Goal: Information Seeking & Learning: Learn about a topic

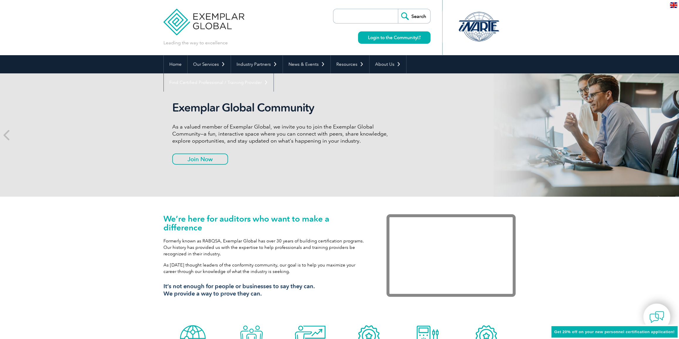
click at [377, 21] on input "search" at bounding box center [367, 16] width 62 height 14
click at [398, 9] on input "Search" at bounding box center [414, 16] width 32 height 14
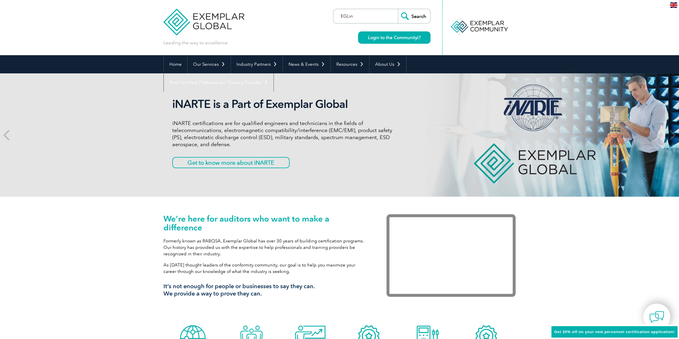
type input "EGLinl"
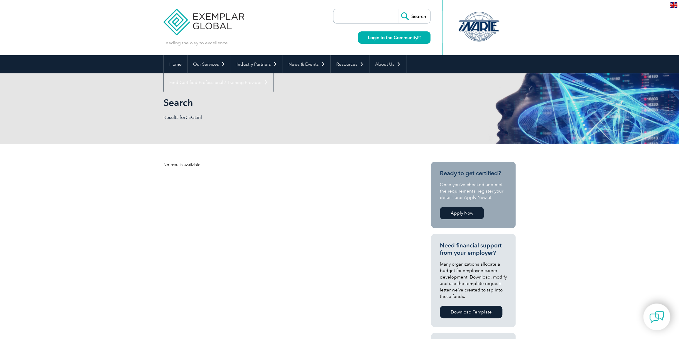
click at [377, 21] on input "search" at bounding box center [367, 16] width 62 height 14
type input "EGLinl"
click at [398, 9] on input "Search" at bounding box center [414, 16] width 32 height 14
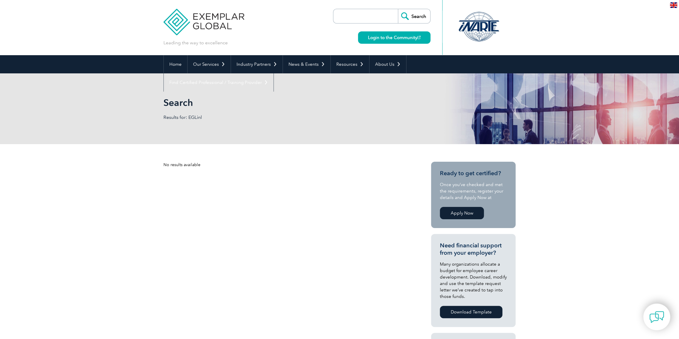
click at [361, 16] on input "search" at bounding box center [367, 16] width 62 height 14
type input "EGLink"
click at [398, 9] on input "Search" at bounding box center [414, 16] width 32 height 14
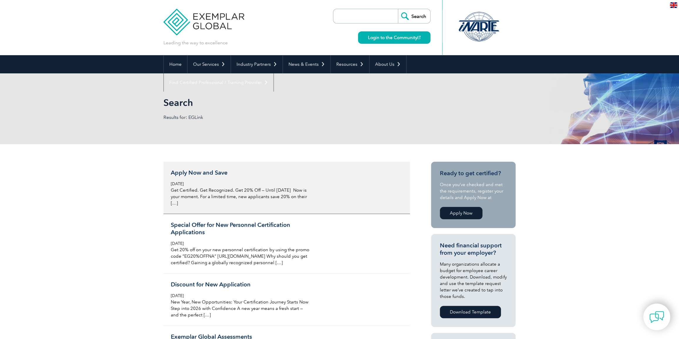
click at [246, 195] on p "Get Certified. Get Recognized. Get 20% Off — Until September 30 Now is your mom…" at bounding box center [240, 196] width 139 height 19
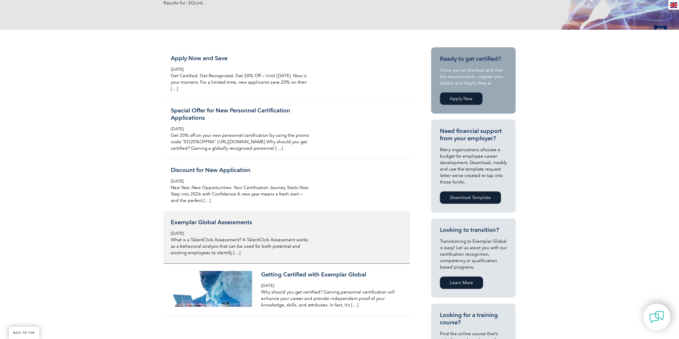
scroll to position [213, 0]
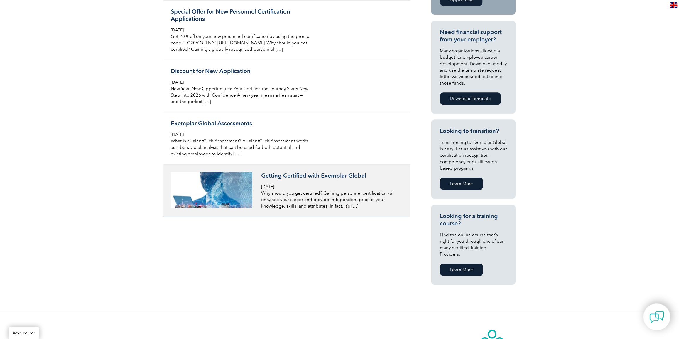
click at [320, 200] on p "Why should you get certified? Gaining personnel certification will enhance your…" at bounding box center [330, 199] width 139 height 19
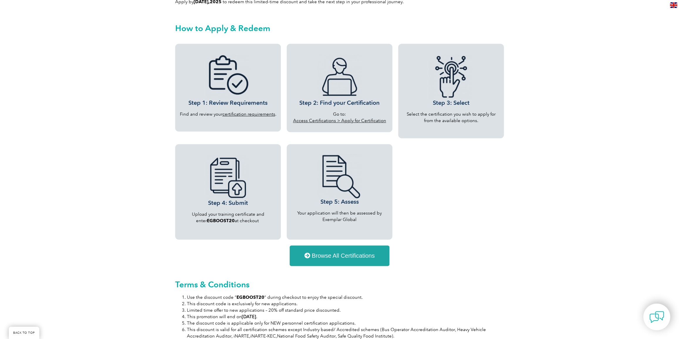
scroll to position [506, 0]
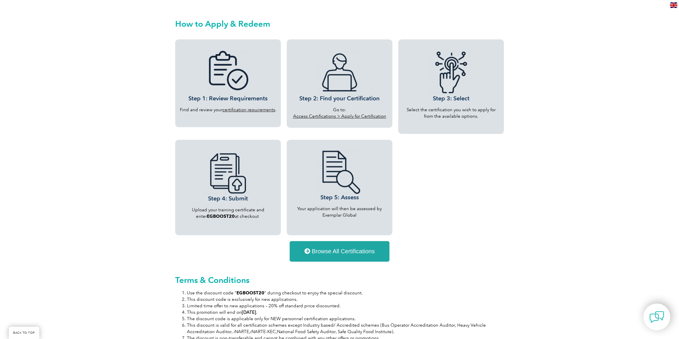
click at [240, 114] on div "Step 1: Review Requirements Find and review your certification requirements ." at bounding box center [228, 83] width 106 height 88
click at [238, 107] on link "certification requirements" at bounding box center [248, 109] width 53 height 5
click at [378, 117] on link "Access Certifications > Apply for Certification" at bounding box center [339, 115] width 93 height 5
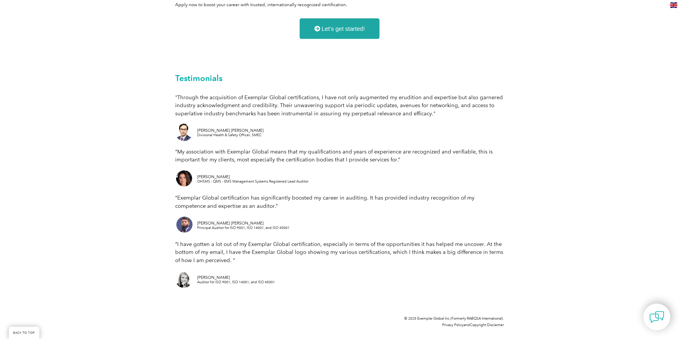
scroll to position [979, 0]
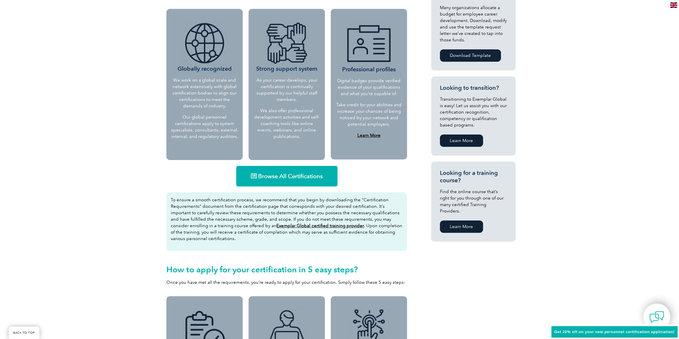
scroll to position [320, 0]
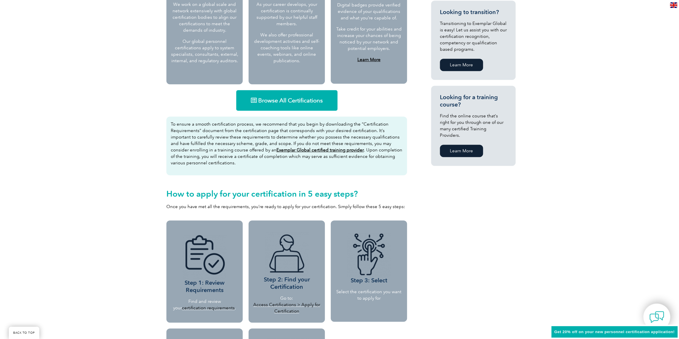
click at [315, 102] on span "Browse All Certifications" at bounding box center [290, 100] width 65 height 6
click at [211, 311] on div "Step 1: Review Requirements Find and review your certification requirements ." at bounding box center [204, 271] width 76 height 102
click at [283, 305] on link "Access Certifications > Apply for Certification" at bounding box center [286, 308] width 67 height 12
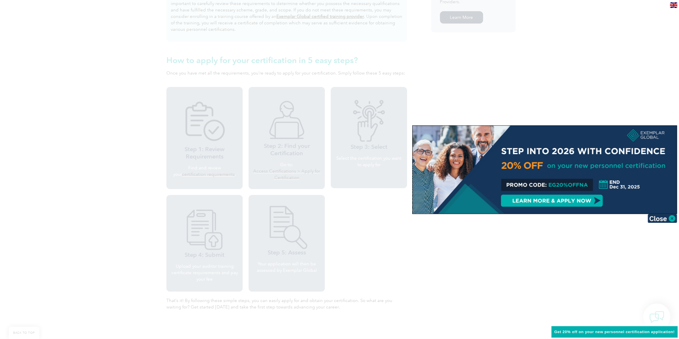
click at [557, 233] on div at bounding box center [339, 169] width 679 height 339
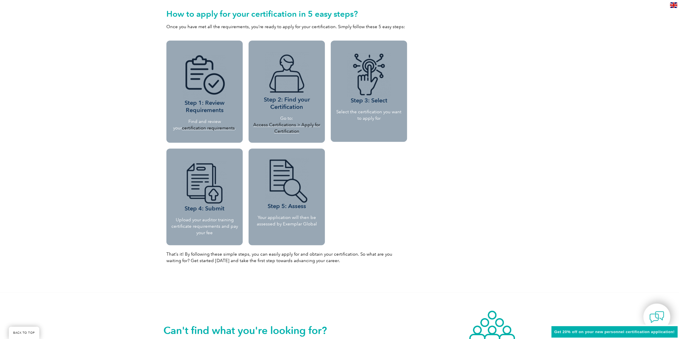
scroll to position [0, 0]
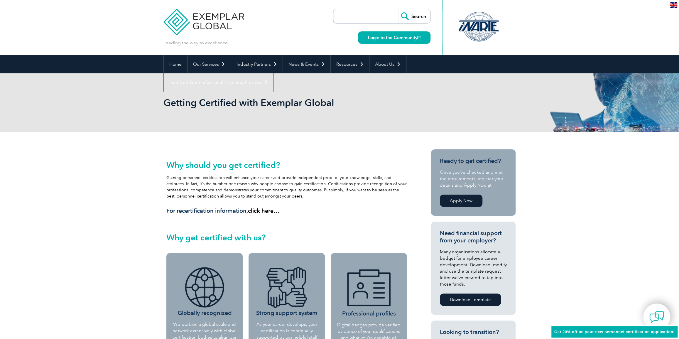
click at [368, 15] on input "search" at bounding box center [367, 16] width 62 height 14
